Goal: Navigation & Orientation: Find specific page/section

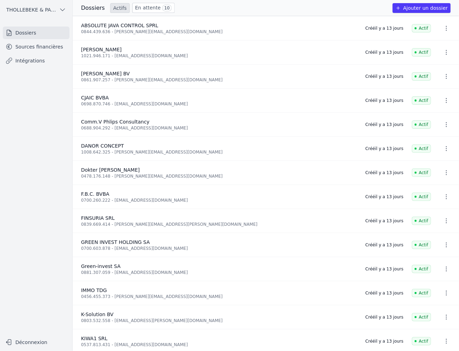
click at [138, 9] on link "En attente 10" at bounding box center [153, 8] width 42 height 10
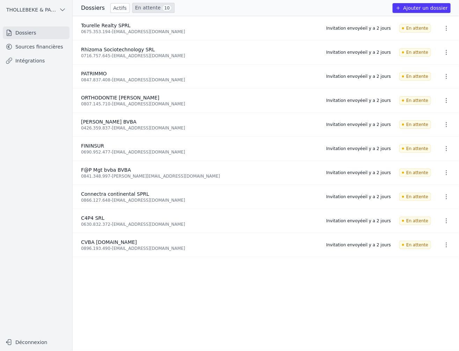
click at [147, 9] on link "En attente 10" at bounding box center [153, 8] width 42 height 10
click at [113, 9] on link "Actifs" at bounding box center [119, 8] width 19 height 10
